Goal: Information Seeking & Learning: Learn about a topic

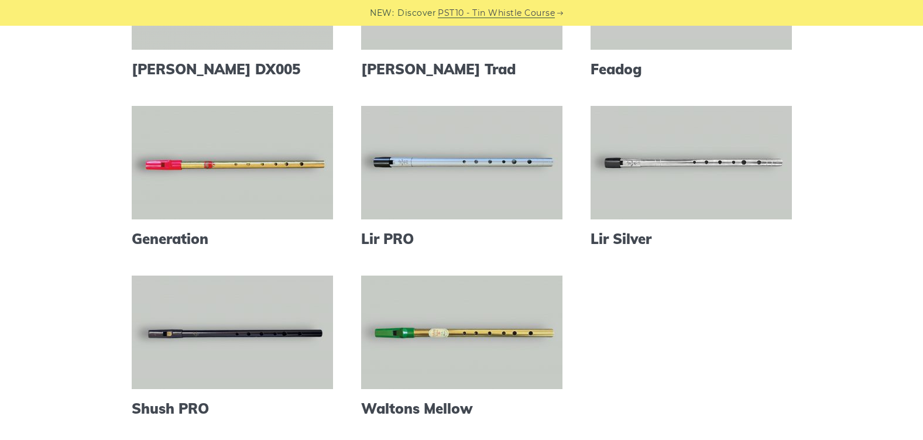
scroll to position [410, 0]
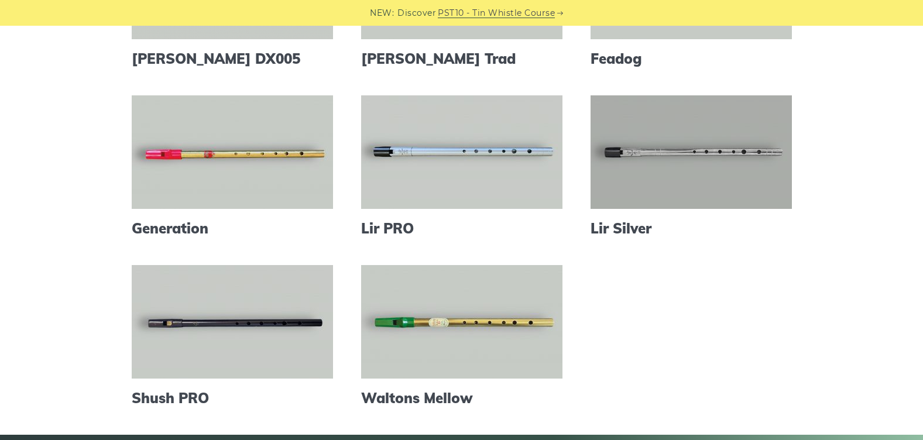
click at [676, 186] on link at bounding box center [691, 152] width 201 height 114
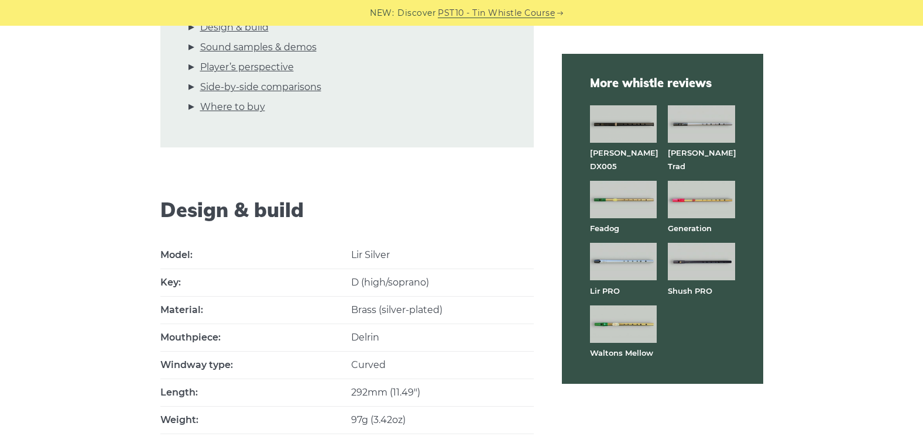
scroll to position [419, 0]
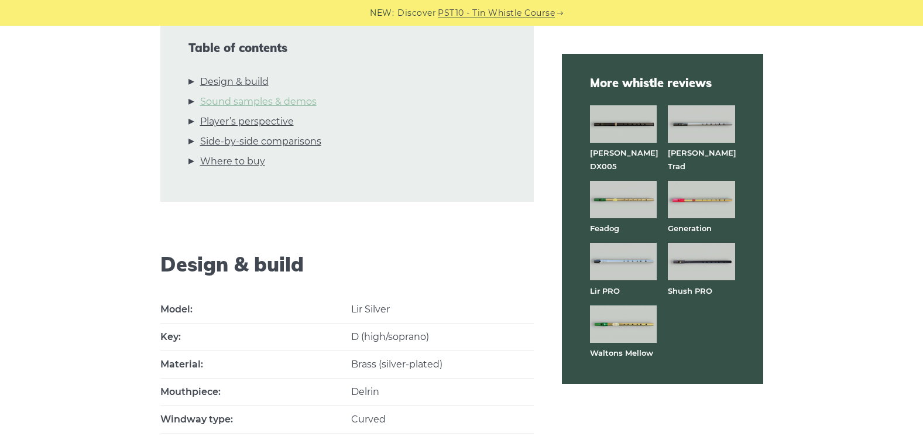
click at [291, 102] on link "Sound samples & demos" at bounding box center [258, 101] width 117 height 15
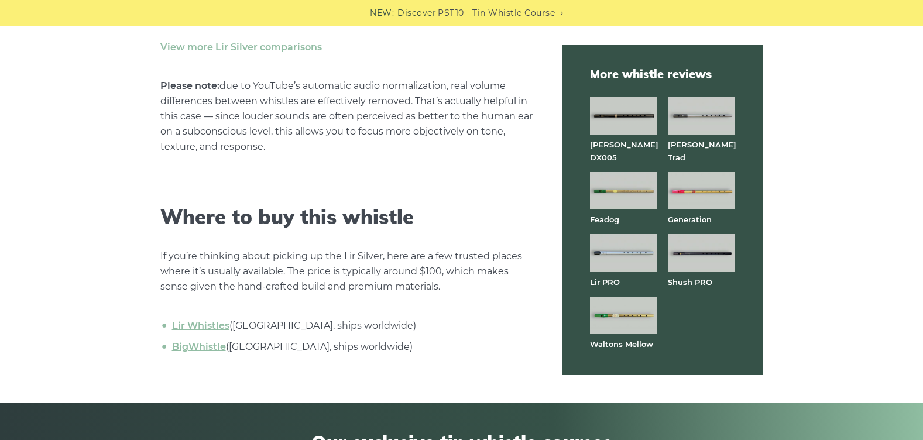
scroll to position [3814, 0]
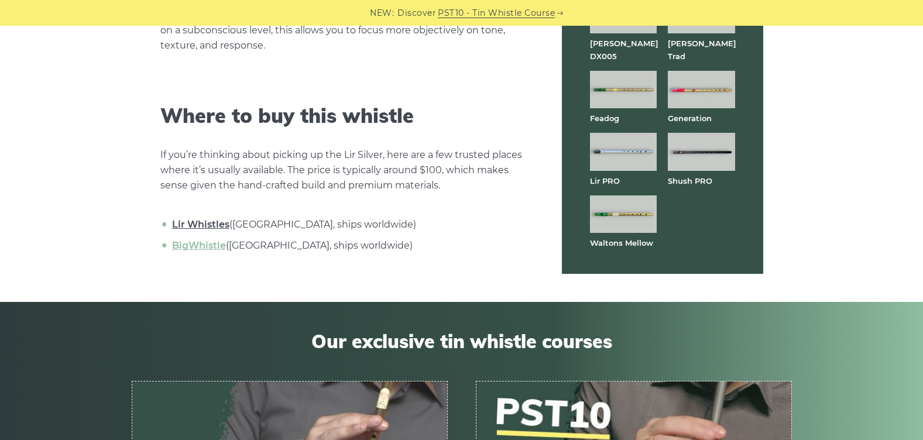
click at [210, 230] on link "Lir Whistles" at bounding box center [200, 224] width 57 height 11
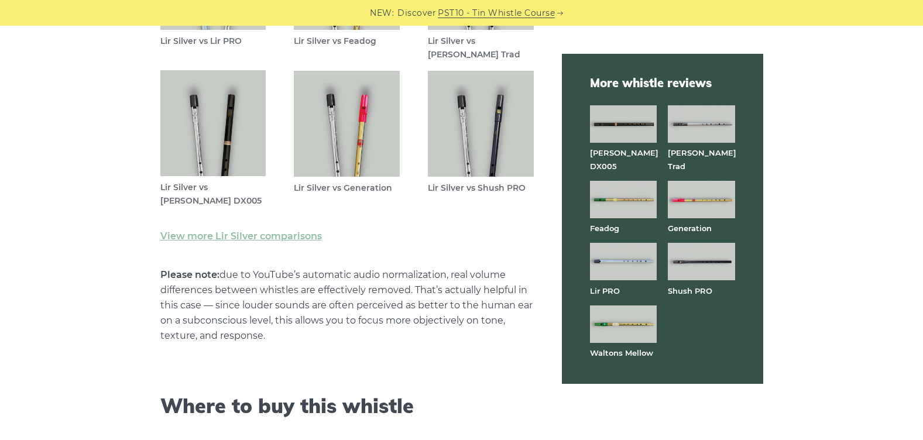
scroll to position [3428, 0]
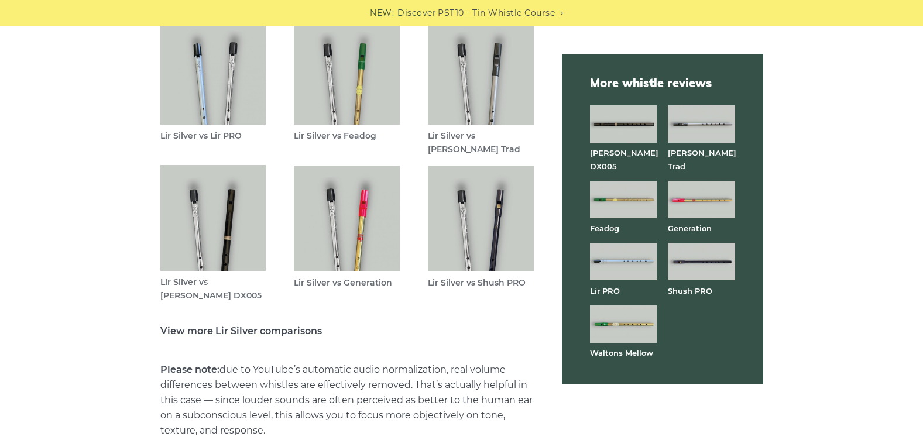
click at [309, 337] on link "View more Lir Silver comparisons" at bounding box center [241, 331] width 162 height 11
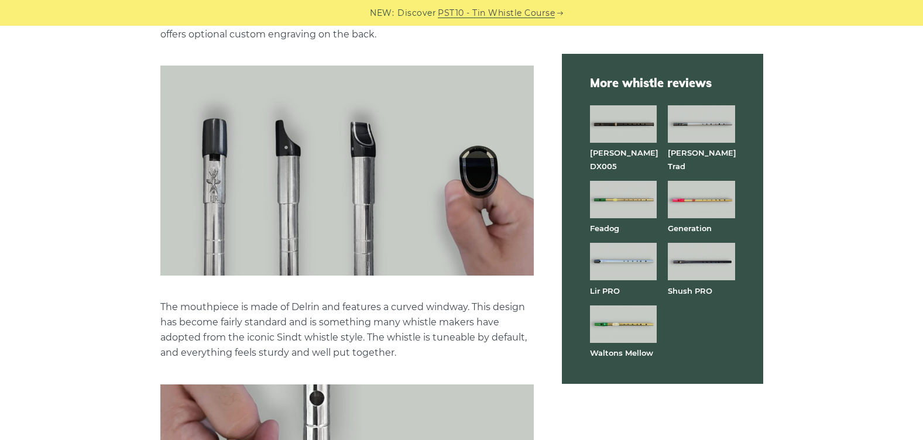
scroll to position [760, 0]
